Goal: Check status: Check status

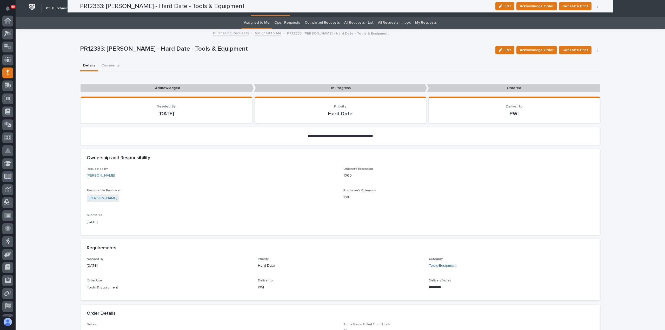
scroll to position [36, 0]
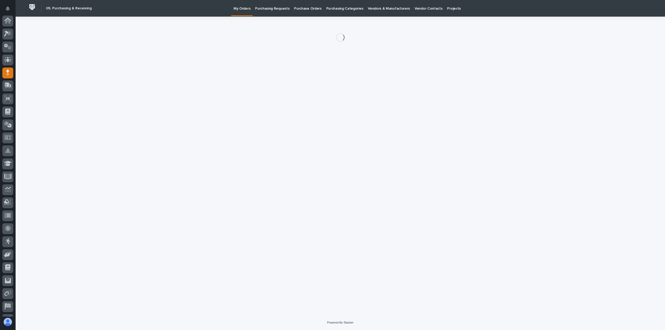
scroll to position [36, 0]
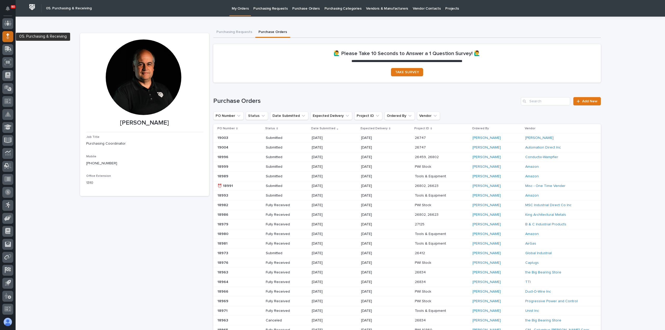
click at [6, 35] on icon at bounding box center [7, 36] width 3 height 6
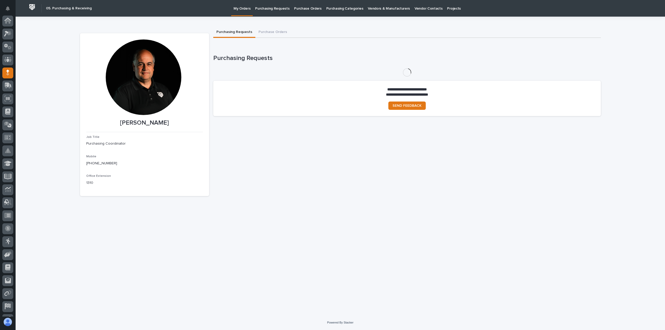
scroll to position [36, 0]
click at [273, 31] on button "Purchase Orders" at bounding box center [273, 32] width 35 height 11
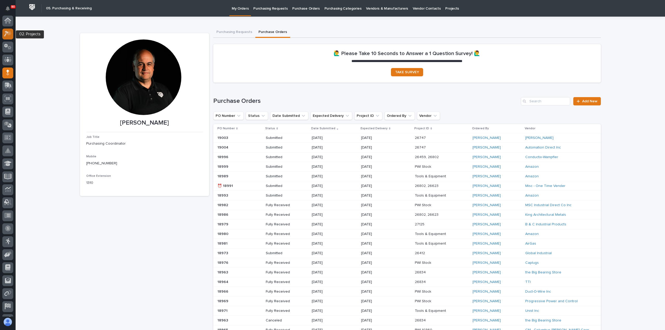
click at [8, 32] on icon at bounding box center [8, 34] width 8 height 6
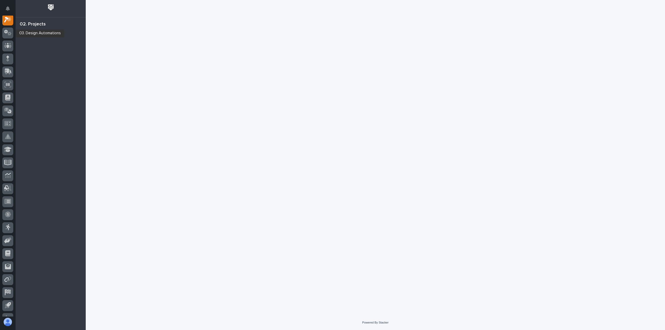
scroll to position [13, 0]
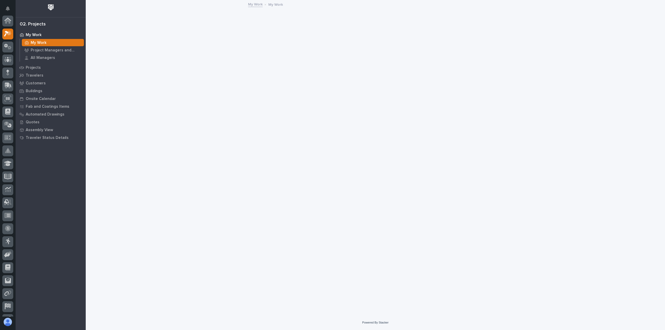
scroll to position [13, 0]
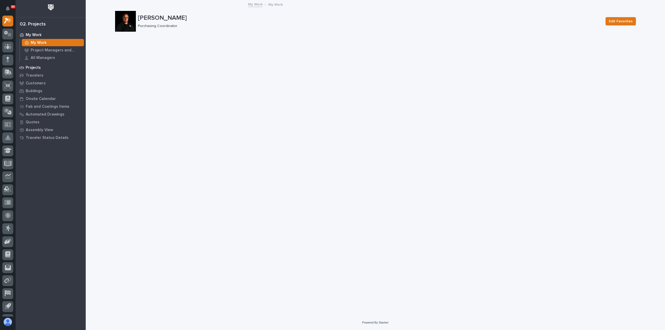
click at [38, 66] on p "Projects" at bounding box center [33, 68] width 15 height 5
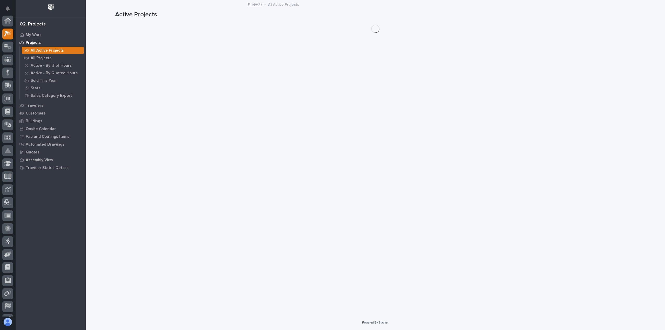
scroll to position [13, 0]
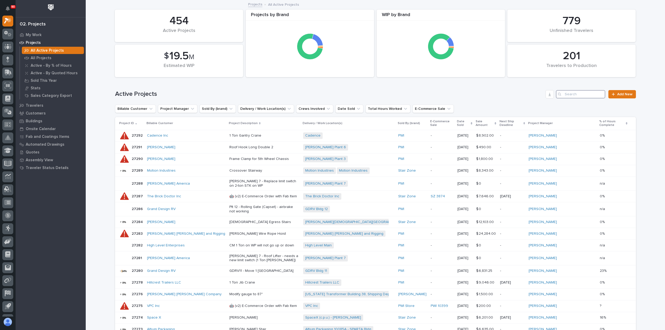
click at [567, 96] on input "Search" at bounding box center [580, 94] width 49 height 8
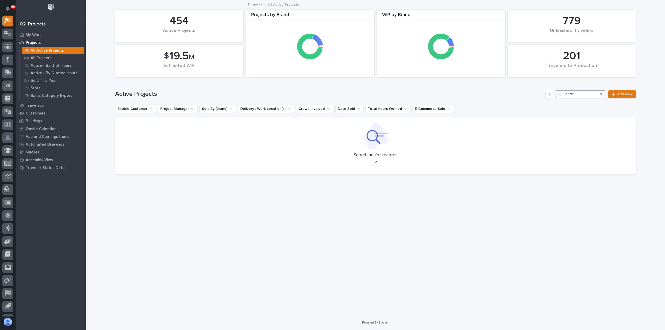
type input "27205"
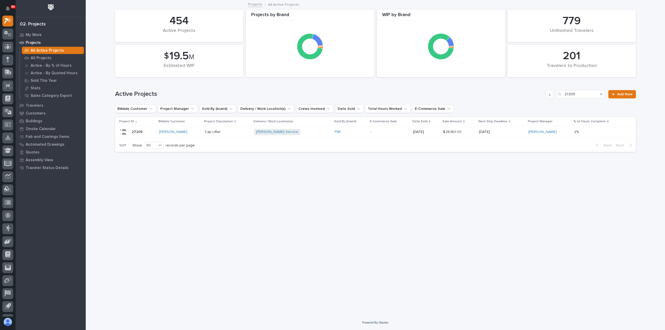
click at [237, 131] on p "Cap Lifter" at bounding box center [227, 132] width 45 height 4
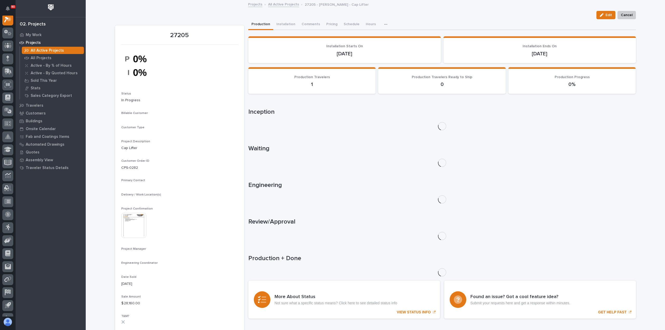
scroll to position [13, 0]
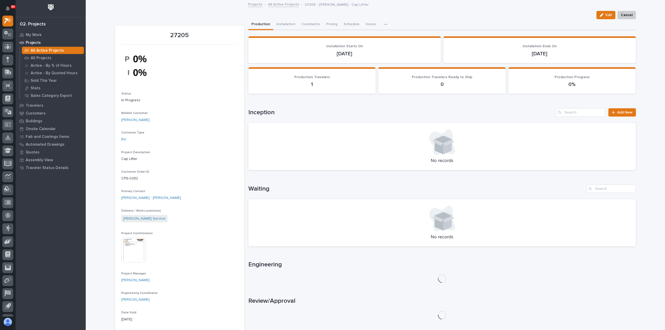
click at [135, 249] on img at bounding box center [133, 250] width 25 height 25
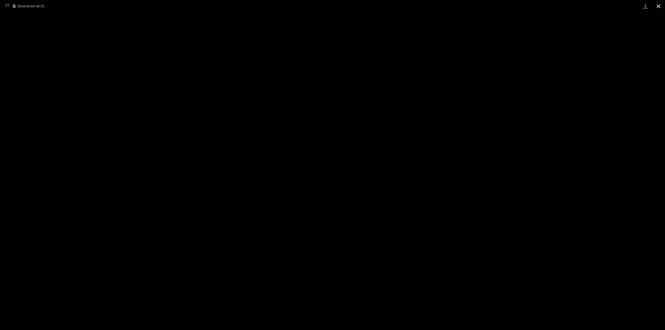
click at [658, 5] on button "Close gallery" at bounding box center [658, 6] width 13 height 12
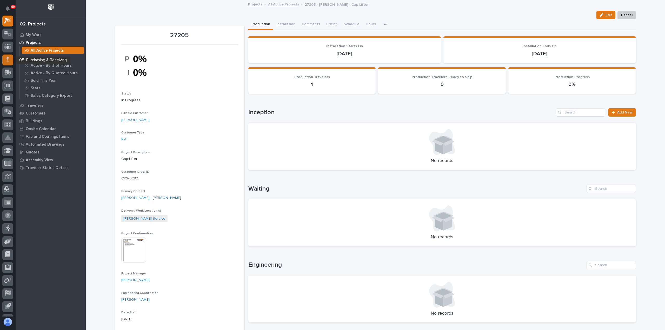
click at [8, 60] on icon at bounding box center [7, 58] width 3 height 3
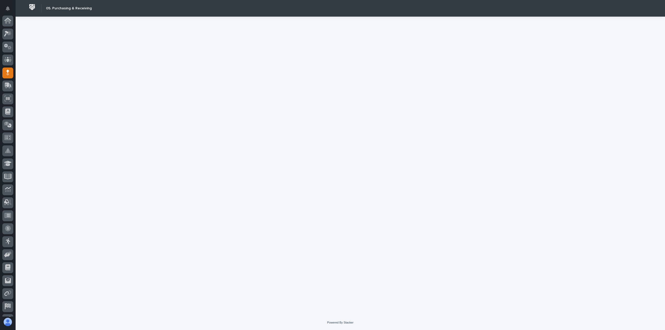
scroll to position [36, 0]
